Goal: Task Accomplishment & Management: Use online tool/utility

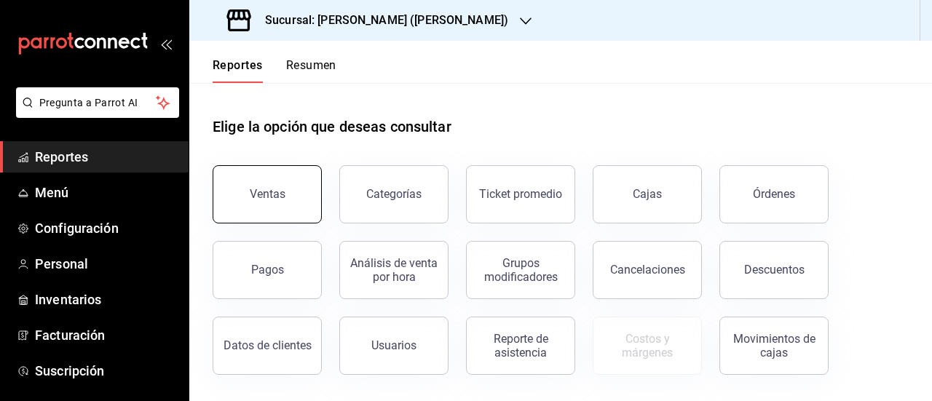
click at [304, 190] on button "Ventas" at bounding box center [267, 194] width 109 height 58
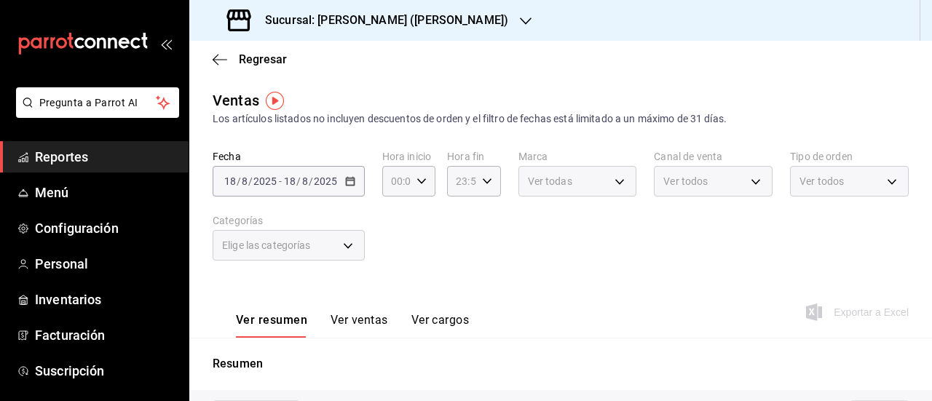
type input "05:00"
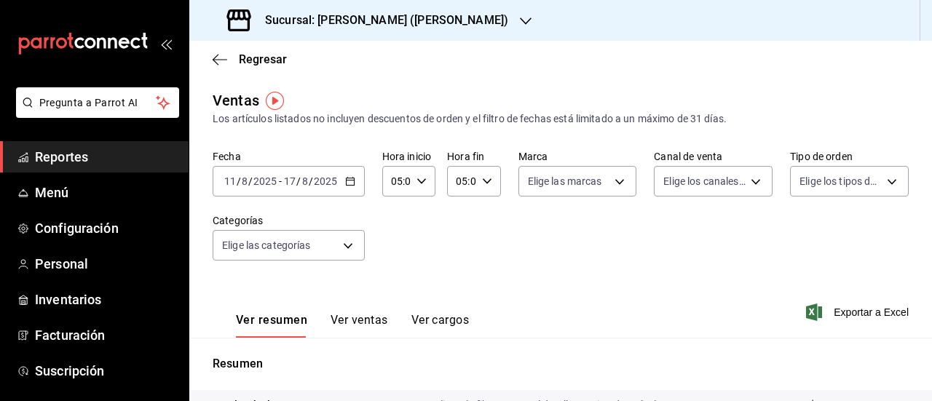
click at [351, 178] on \(Stroke\) "button" at bounding box center [350, 182] width 9 height 8
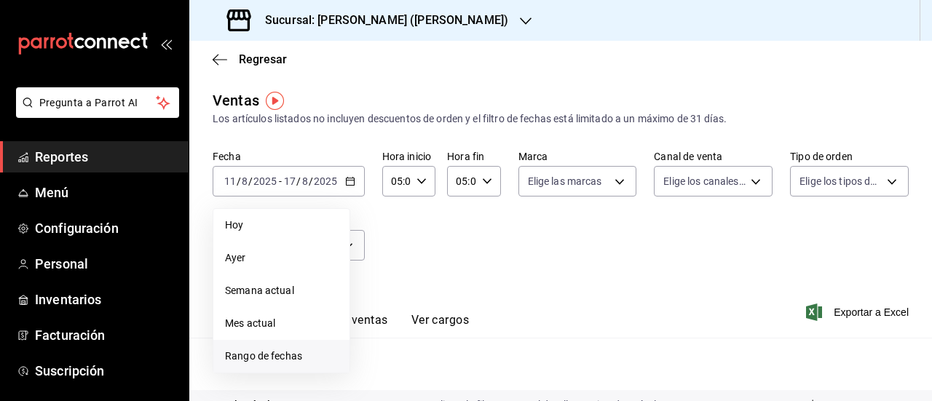
click at [245, 353] on span "Rango de fechas" at bounding box center [281, 356] width 113 height 15
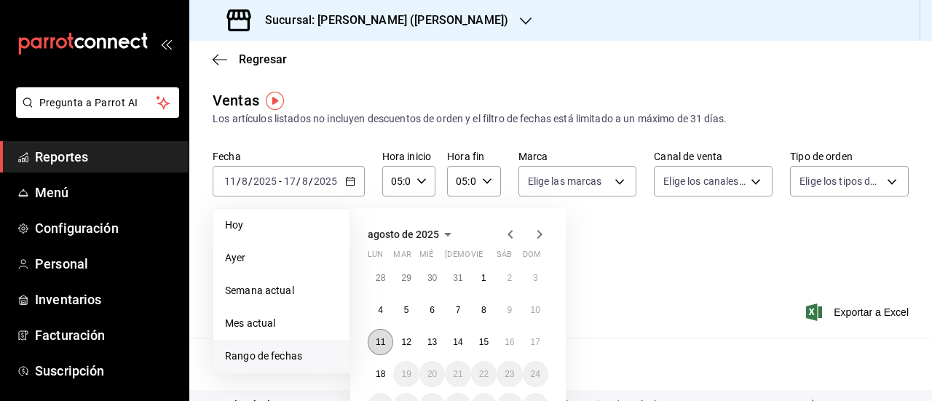
click at [376, 349] on button "11" at bounding box center [380, 342] width 25 height 26
click at [380, 368] on button "18" at bounding box center [380, 374] width 25 height 26
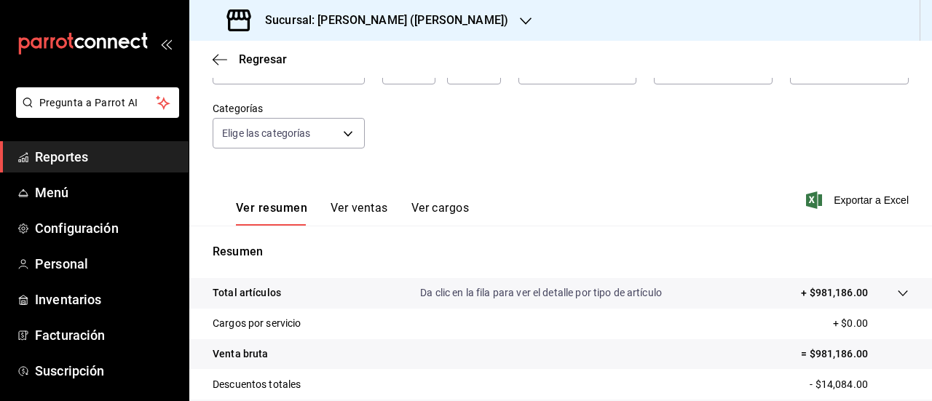
scroll to position [114, 0]
click at [832, 205] on span "Exportar a Excel" at bounding box center [859, 198] width 100 height 17
